Goal: Browse casually: Explore the website without a specific task or goal

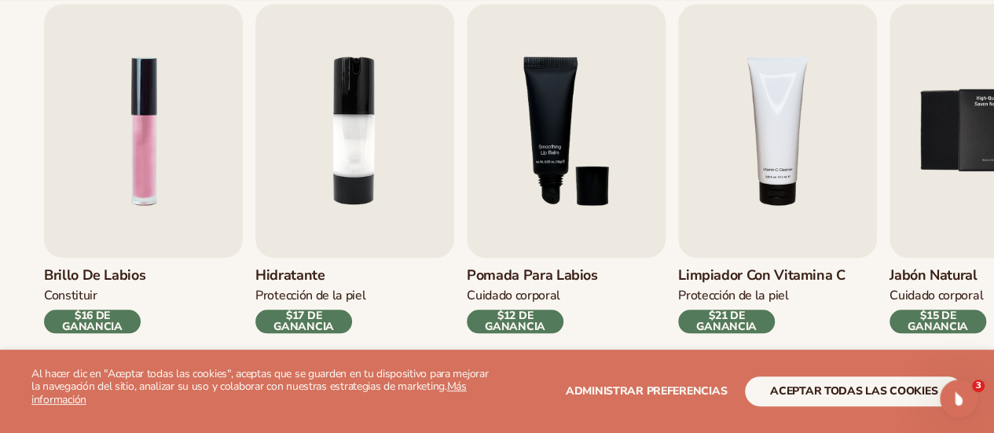
scroll to position [550, 0]
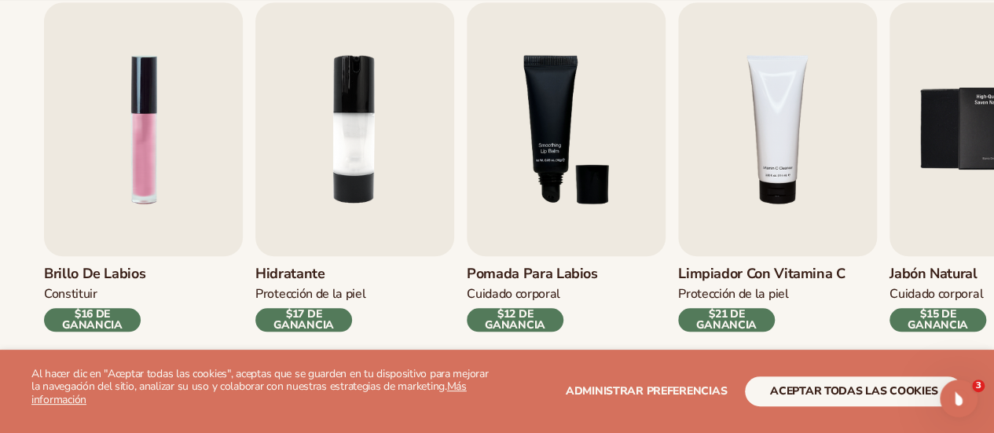
click at [908, 307] on font "$15 DE GANANCIA" at bounding box center [938, 320] width 61 height 26
click at [890, 89] on img "5 / 9" at bounding box center [989, 129] width 199 height 254
click at [890, 133] on img "5 / 9" at bounding box center [989, 129] width 199 height 254
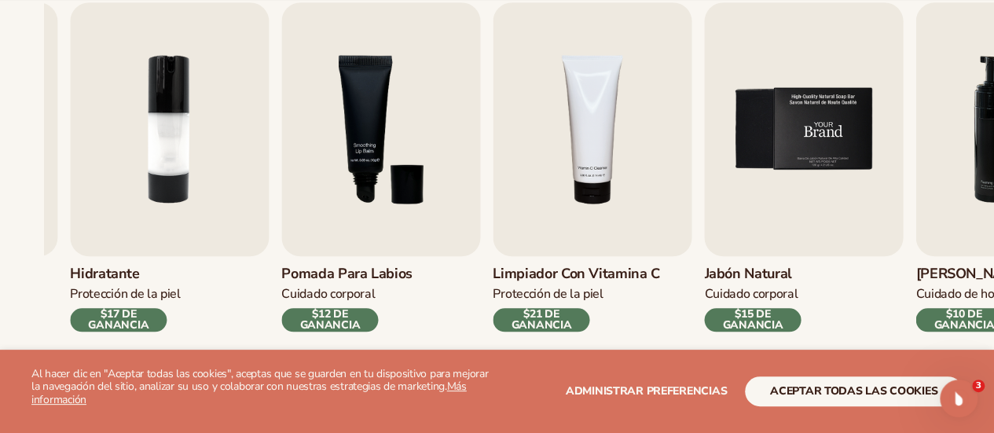
click at [838, 210] on img "5 / 9" at bounding box center [803, 129] width 199 height 254
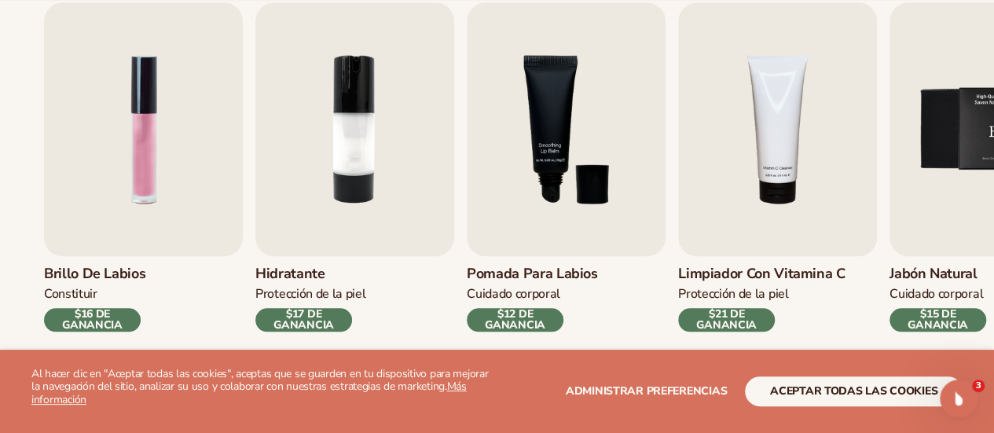
click at [850, 202] on div "Brillo de labios Constituir $16 DE GANANCIA Hidratante Protección de la piel $1…" at bounding box center [497, 166] width 906 height 329
click at [243, 170] on img "1 / 9" at bounding box center [143, 129] width 199 height 254
click at [0, 174] on div "Los más vendidos Productos de marca privada para que comiences [DATE] tu línea …" at bounding box center [497, 154] width 994 height 564
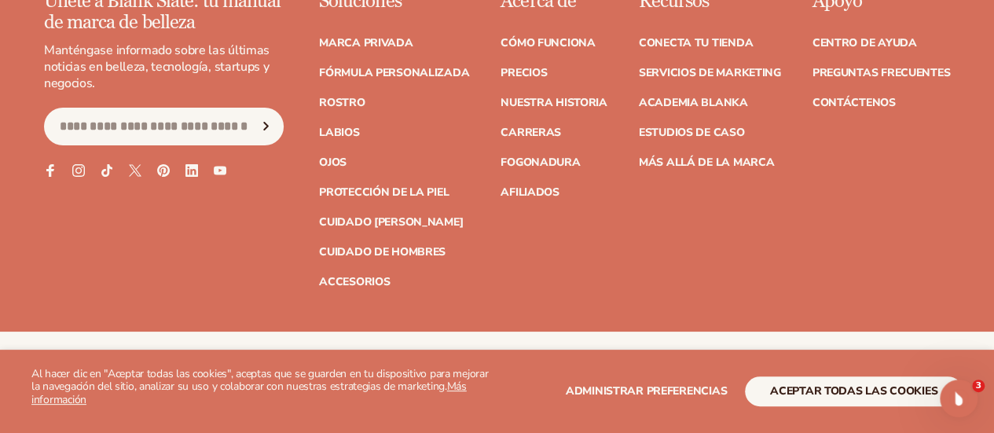
scroll to position [3066, 0]
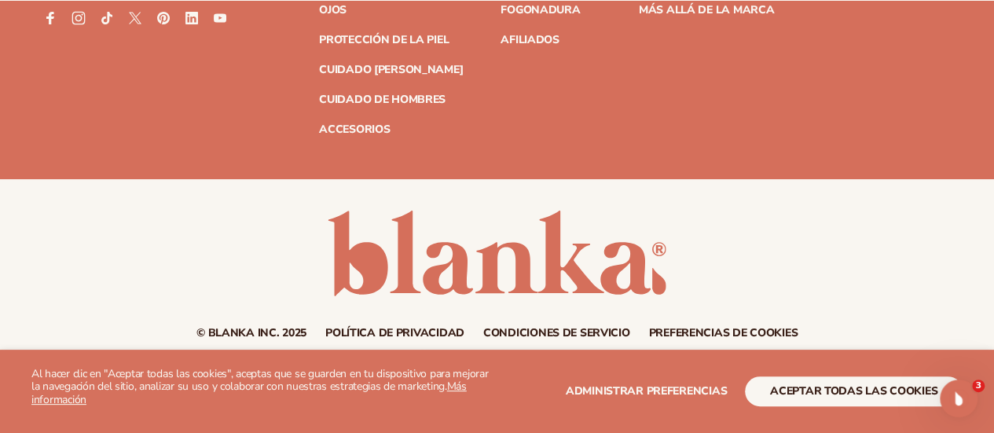
click at [77, 24] on icon at bounding box center [78, 17] width 13 height 13
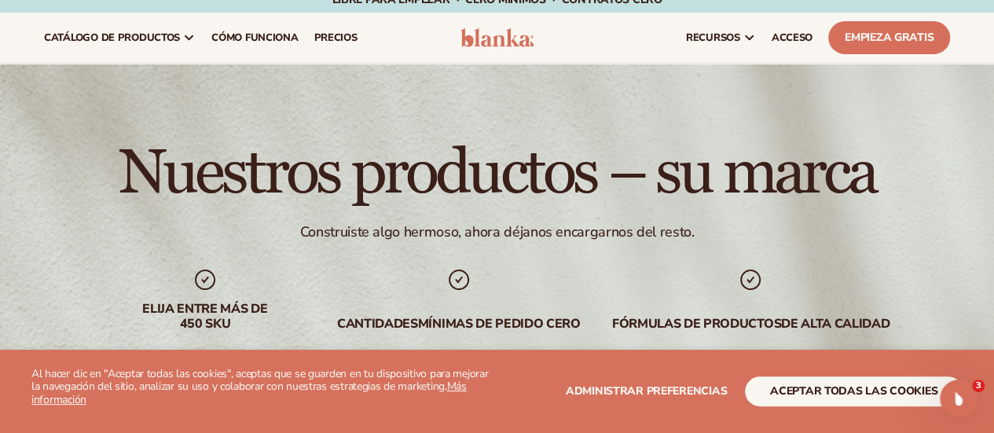
scroll to position [0, 0]
